Goal: Transaction & Acquisition: Book appointment/travel/reservation

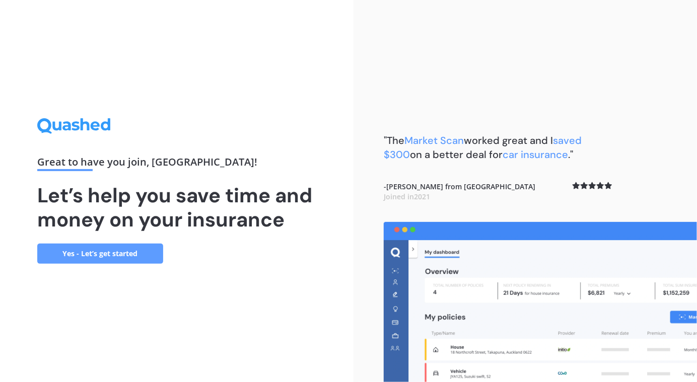
click at [113, 252] on link "Yes - Let’s get started" at bounding box center [100, 254] width 126 height 20
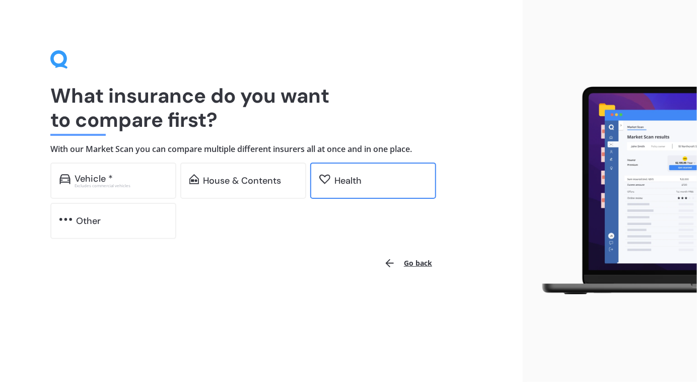
click at [339, 182] on div "Health" at bounding box center [347, 181] width 27 height 10
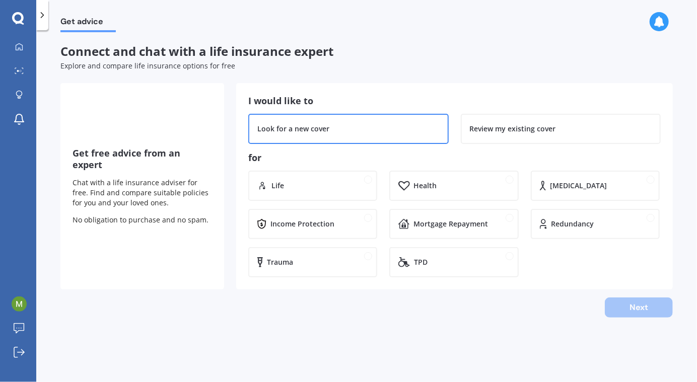
click at [361, 135] on div "Look for a new cover" at bounding box center [348, 129] width 200 height 30
click at [453, 179] on div "Health" at bounding box center [453, 186] width 129 height 30
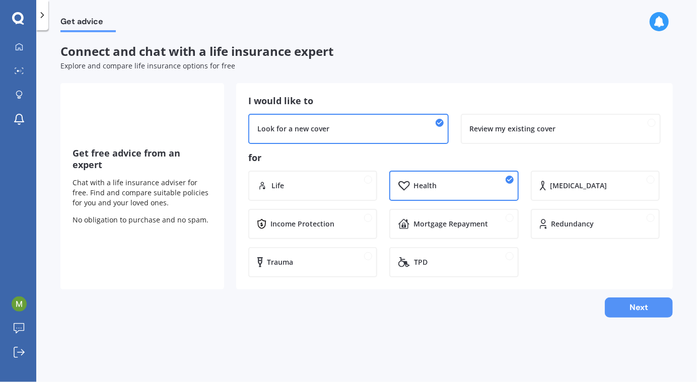
click at [625, 317] on button "Next" at bounding box center [639, 307] width 68 height 20
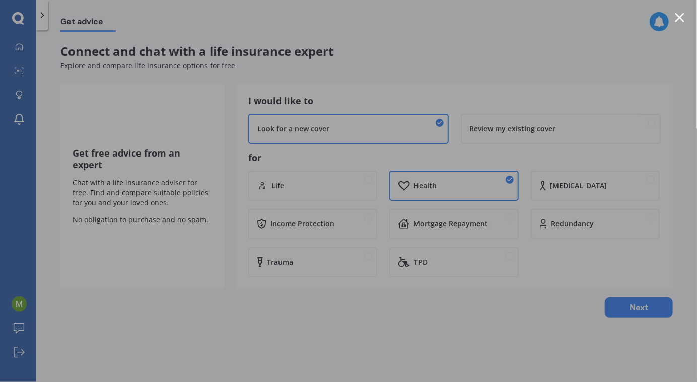
click at [677, 18] on div at bounding box center [679, 18] width 10 height 10
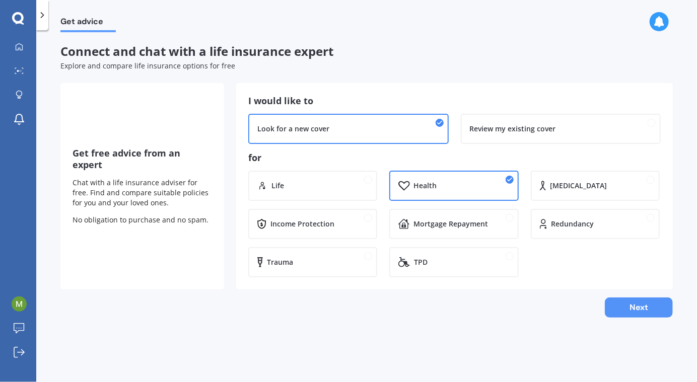
click at [645, 309] on button "Next" at bounding box center [639, 307] width 68 height 20
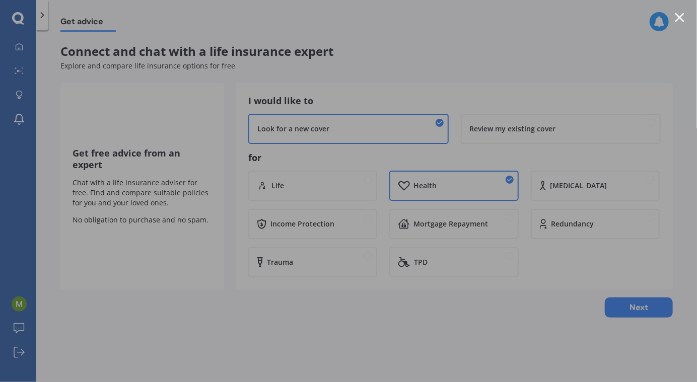
click at [677, 14] on div at bounding box center [679, 18] width 10 height 10
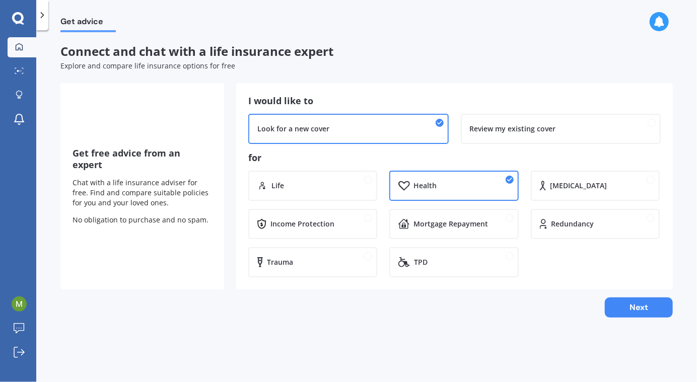
click at [20, 41] on link "My Dashboard" at bounding box center [22, 47] width 29 height 20
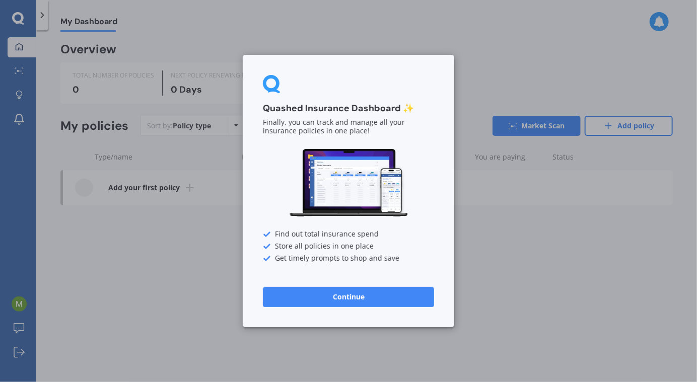
click at [337, 296] on button "Continue" at bounding box center [348, 297] width 171 height 20
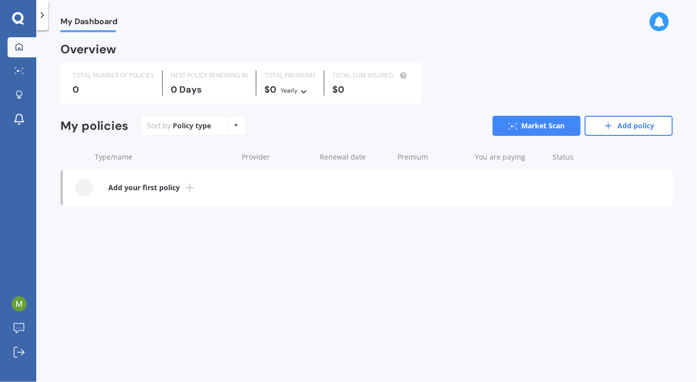
click at [23, 8] on div "My Dashboard Market Scan Explore insurance Notifications Madison Allen Submit f…" at bounding box center [18, 191] width 36 height 382
click at [11, 13] on div at bounding box center [18, 18] width 36 height 13
click at [16, 13] on icon at bounding box center [18, 18] width 12 height 12
click at [18, 16] on icon at bounding box center [18, 18] width 12 height 13
click at [67, 24] on span "My Dashboard" at bounding box center [88, 24] width 57 height 14
